Goal: Subscribe to service/newsletter

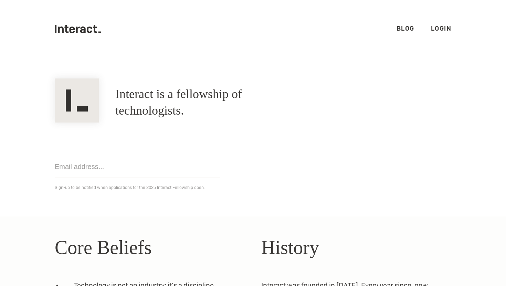
click at [89, 99] on img at bounding box center [77, 101] width 44 height 44
click at [121, 164] on input "email" at bounding box center [137, 167] width 165 height 22
type input "[EMAIL_ADDRESS][DOMAIN_NAME]"
click input "Get notified" at bounding box center [0, 0] width 0 height 0
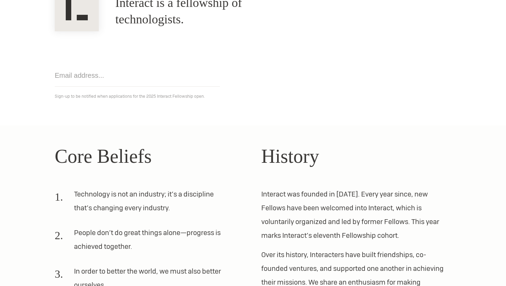
scroll to position [204, 0]
